Goal: Task Accomplishment & Management: Manage account settings

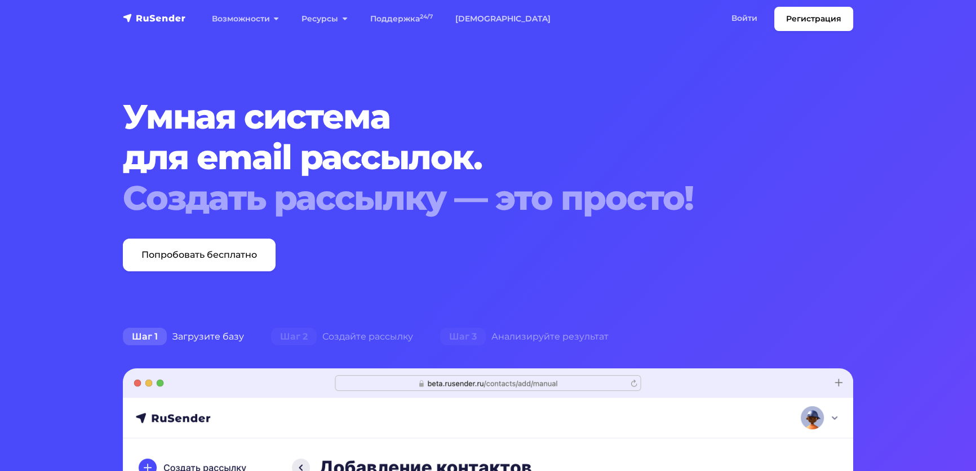
click at [720, 23] on link "Войти" at bounding box center [744, 18] width 48 height 23
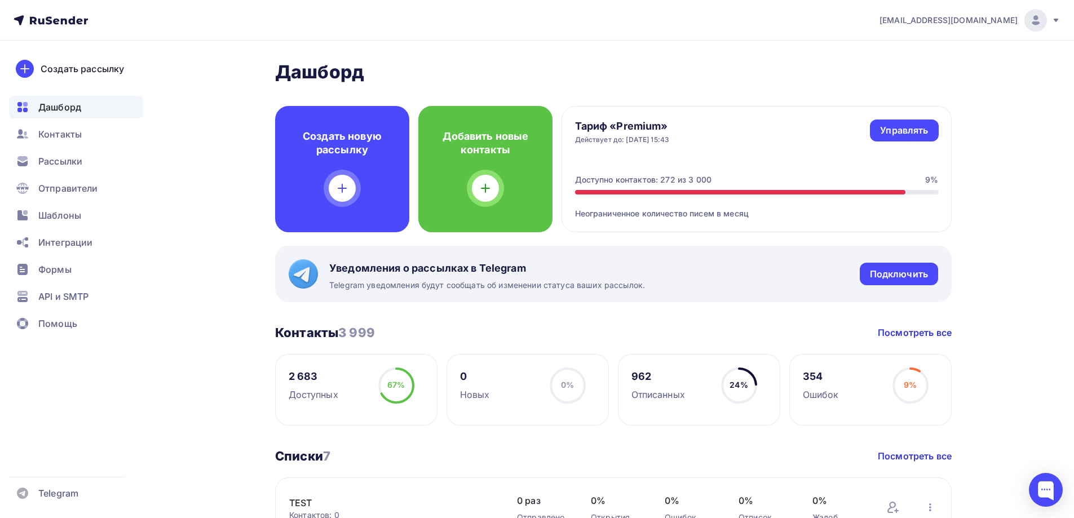
click at [46, 109] on span "Дашборд" at bounding box center [59, 107] width 43 height 14
click at [58, 109] on span "Дашборд" at bounding box center [59, 107] width 43 height 14
click at [59, 131] on span "Контакты" at bounding box center [59, 134] width 43 height 14
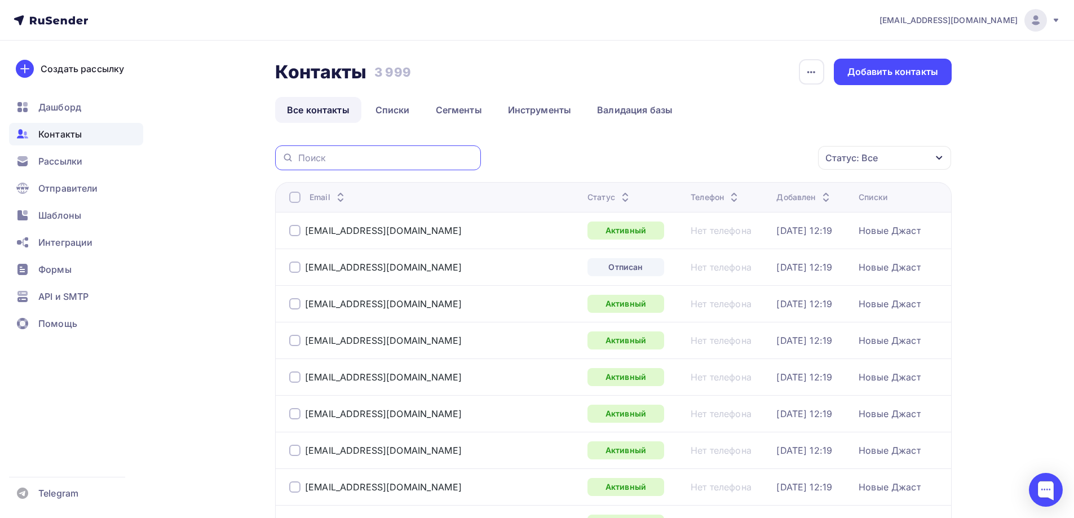
paste input "[EMAIL_ADDRESS][DOMAIN_NAME]"
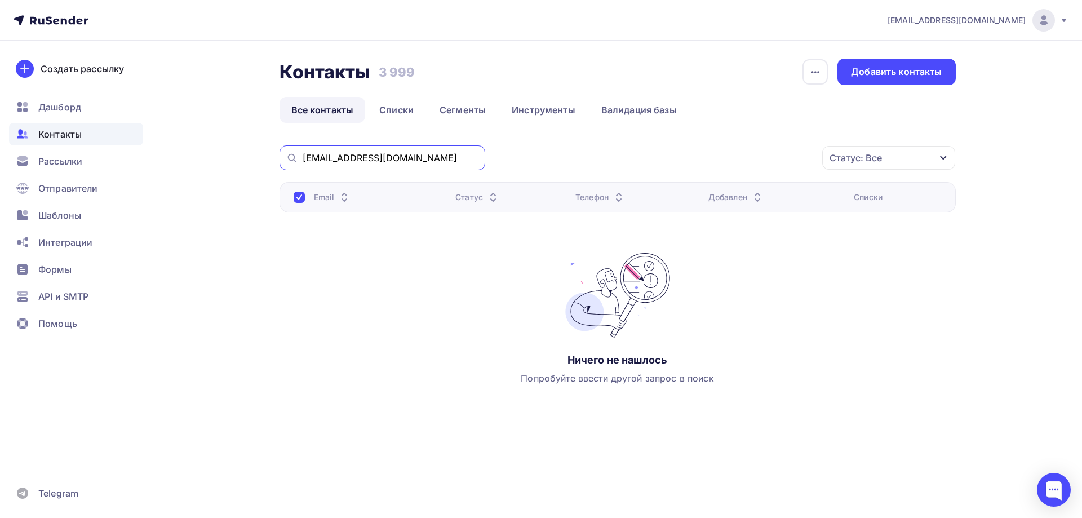
drag, startPoint x: 411, startPoint y: 157, endPoint x: 290, endPoint y: 153, distance: 120.7
click at [290, 153] on div "[EMAIL_ADDRESS][DOMAIN_NAME]" at bounding box center [383, 157] width 206 height 25
paste input "[EMAIL_ADDRESS][DOMAIN_NAME]"
drag, startPoint x: 426, startPoint y: 156, endPoint x: 296, endPoint y: 196, distance: 135.5
click at [298, 161] on div "[EMAIL_ADDRESS][DOMAIN_NAME]" at bounding box center [383, 157] width 206 height 25
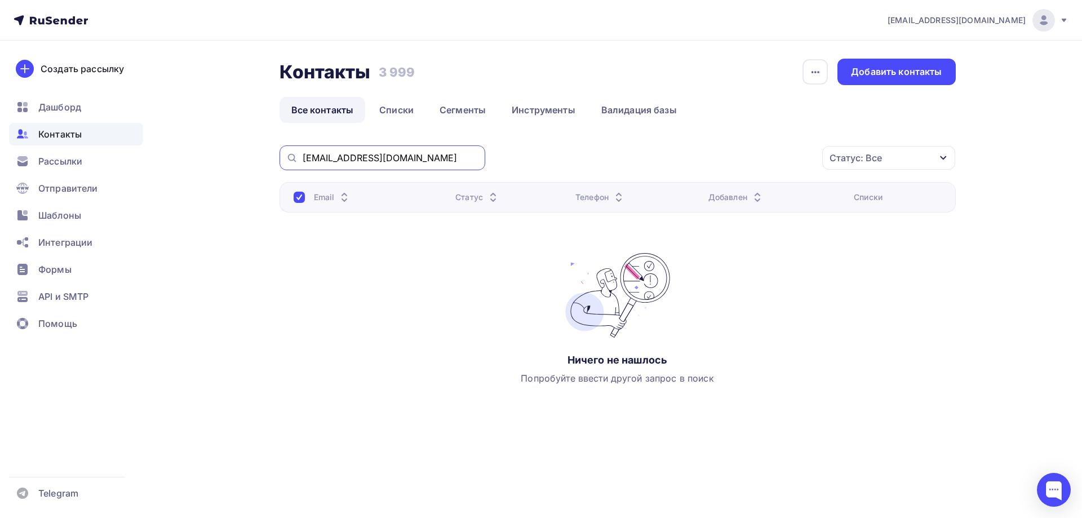
paste input "[EMAIL_ADDRESS][DOMAIN_NAME]"
drag, startPoint x: 383, startPoint y: 160, endPoint x: 296, endPoint y: 206, distance: 98.6
click at [299, 160] on div "[EMAIL_ADDRESS][DOMAIN_NAME]" at bounding box center [383, 157] width 206 height 25
paste input "lut.tmo1911@mail"
click at [322, 162] on input "[EMAIL_ADDRESS][DOMAIN_NAME]" at bounding box center [391, 158] width 176 height 12
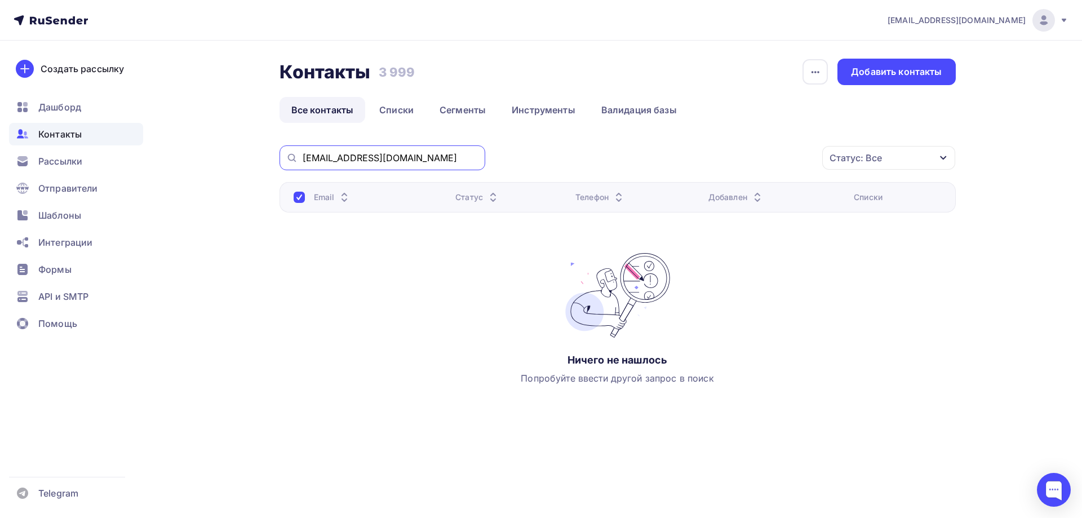
drag, startPoint x: 402, startPoint y: 158, endPoint x: 374, endPoint y: 293, distance: 137.6
click at [402, 159] on input "[EMAIL_ADDRESS][DOMAIN_NAME]" at bounding box center [391, 158] width 176 height 12
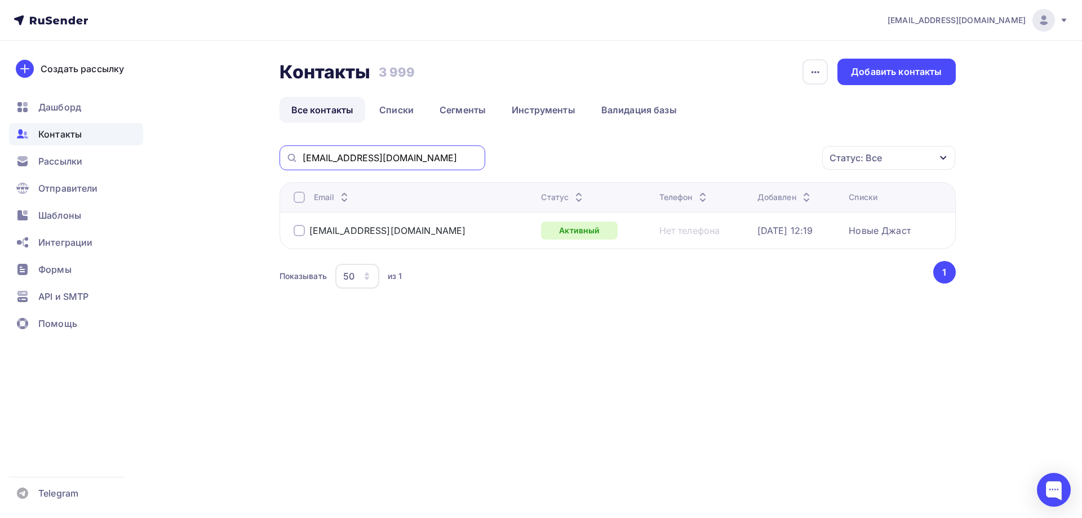
drag, startPoint x: 401, startPoint y: 156, endPoint x: 241, endPoint y: 145, distance: 160.4
click at [241, 145] on div "Контакты Контакты 3 999 3 999 История импорта Добавить контакты Все контакты Сп…" at bounding box center [541, 203] width 924 height 324
paste input "[EMAIL_ADDRESS]"
click at [325, 158] on input "[EMAIL_ADDRESS][DOMAIN_NAME]" at bounding box center [391, 158] width 176 height 12
click at [412, 158] on input "[EMAIL_ADDRESS][DOMAIN_NAME]" at bounding box center [391, 158] width 176 height 12
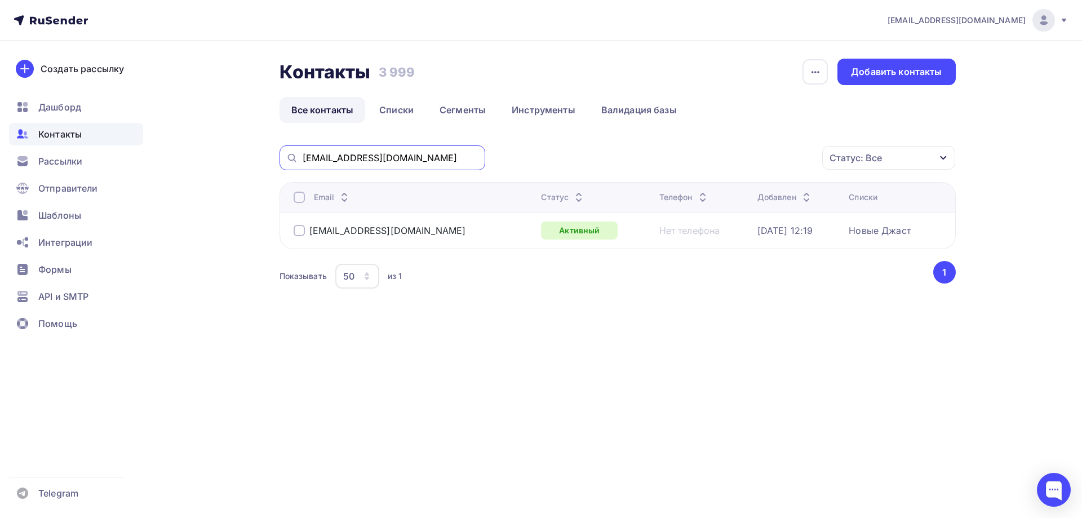
type input "[EMAIL_ADDRESS][DOMAIN_NAME]"
click at [401, 107] on link "Списки" at bounding box center [397, 110] width 58 height 26
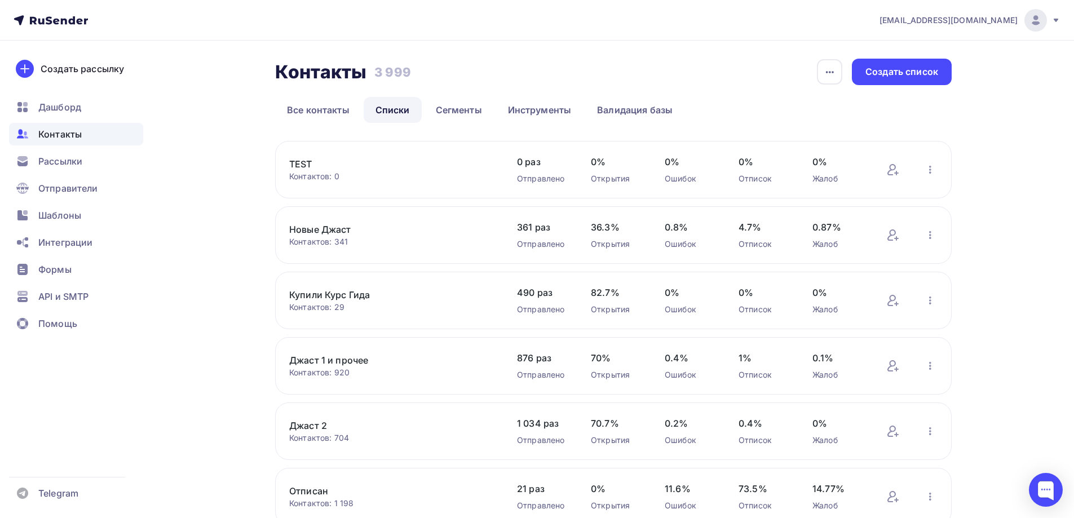
click at [319, 231] on link "Новые Джаст" at bounding box center [385, 230] width 192 height 14
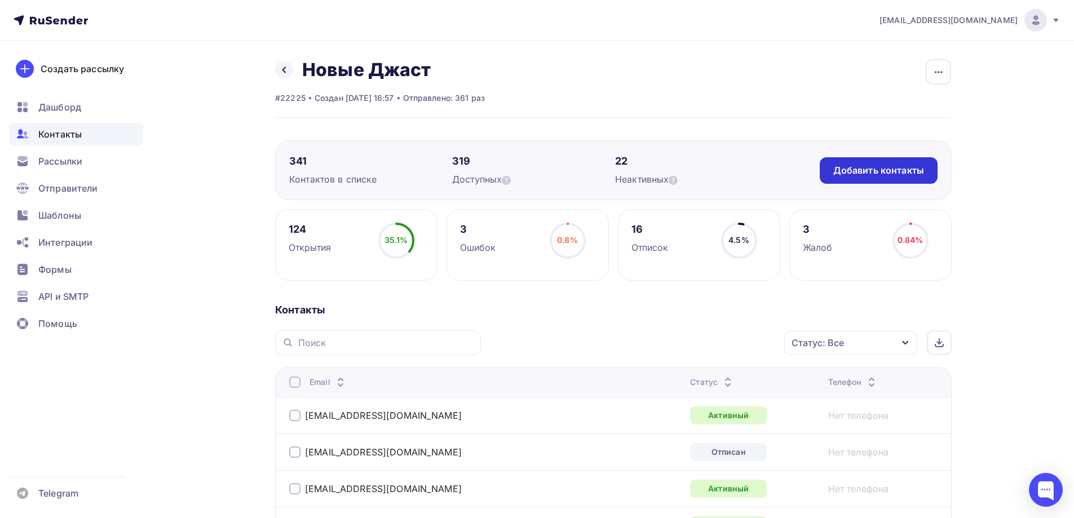
click at [849, 175] on div "Добавить контакты" at bounding box center [878, 170] width 91 height 13
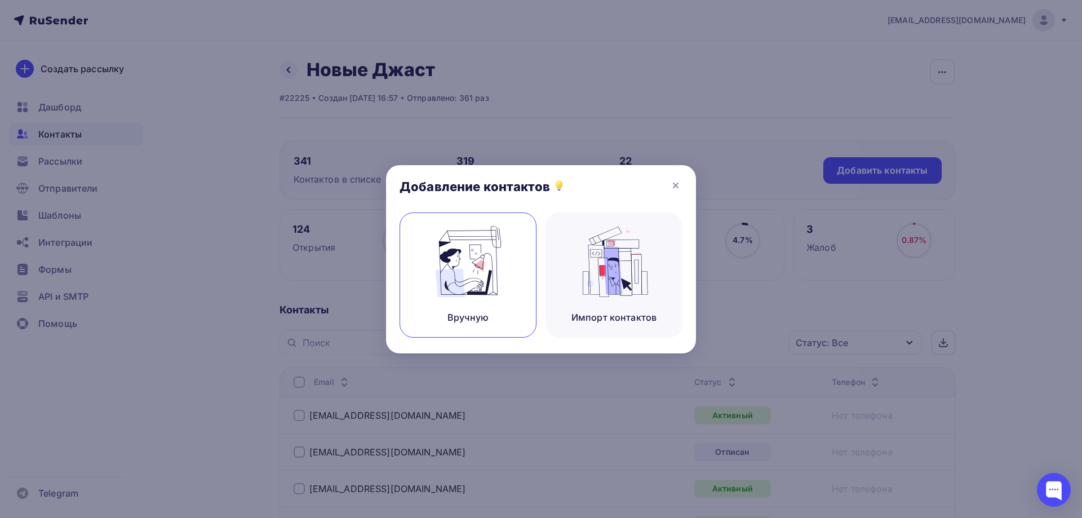
click at [490, 285] on img at bounding box center [469, 261] width 76 height 71
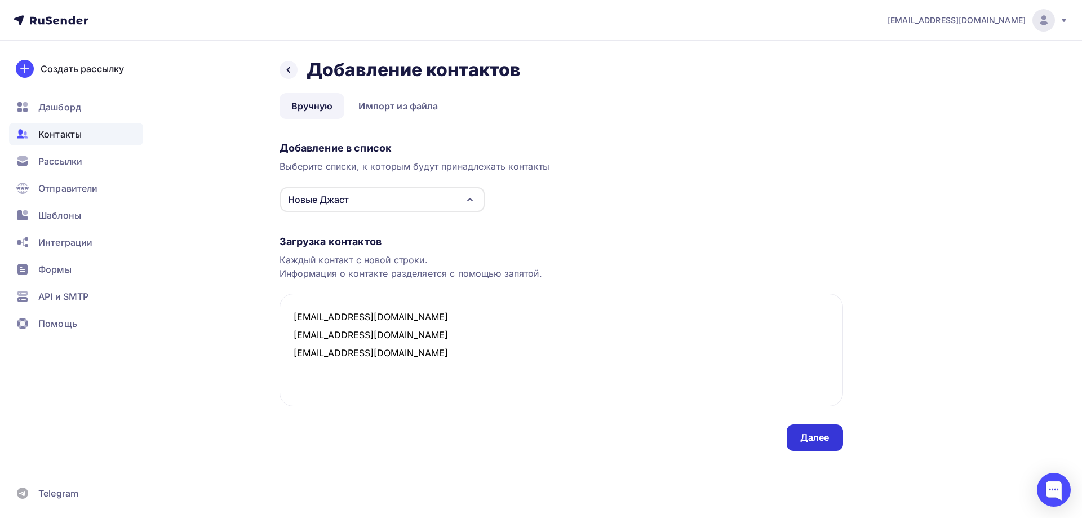
type textarea "[EMAIL_ADDRESS][DOMAIN_NAME] [EMAIL_ADDRESS][DOMAIN_NAME] [EMAIL_ADDRESS][DOMAI…"
click at [806, 440] on div "Далее" at bounding box center [814, 437] width 29 height 13
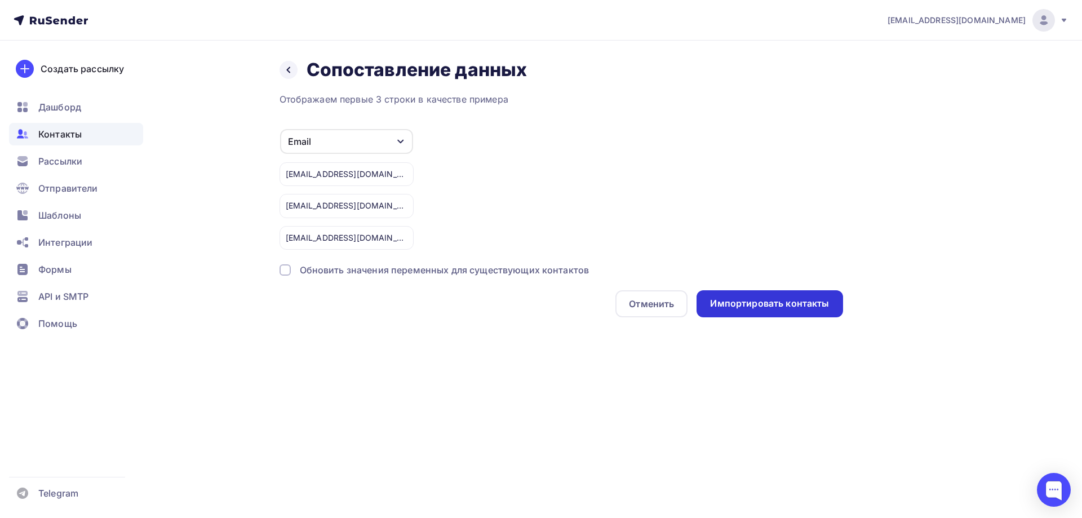
click at [764, 295] on div "Импортировать контакты" at bounding box center [770, 303] width 146 height 27
